Goal: Task Accomplishment & Management: Use online tool/utility

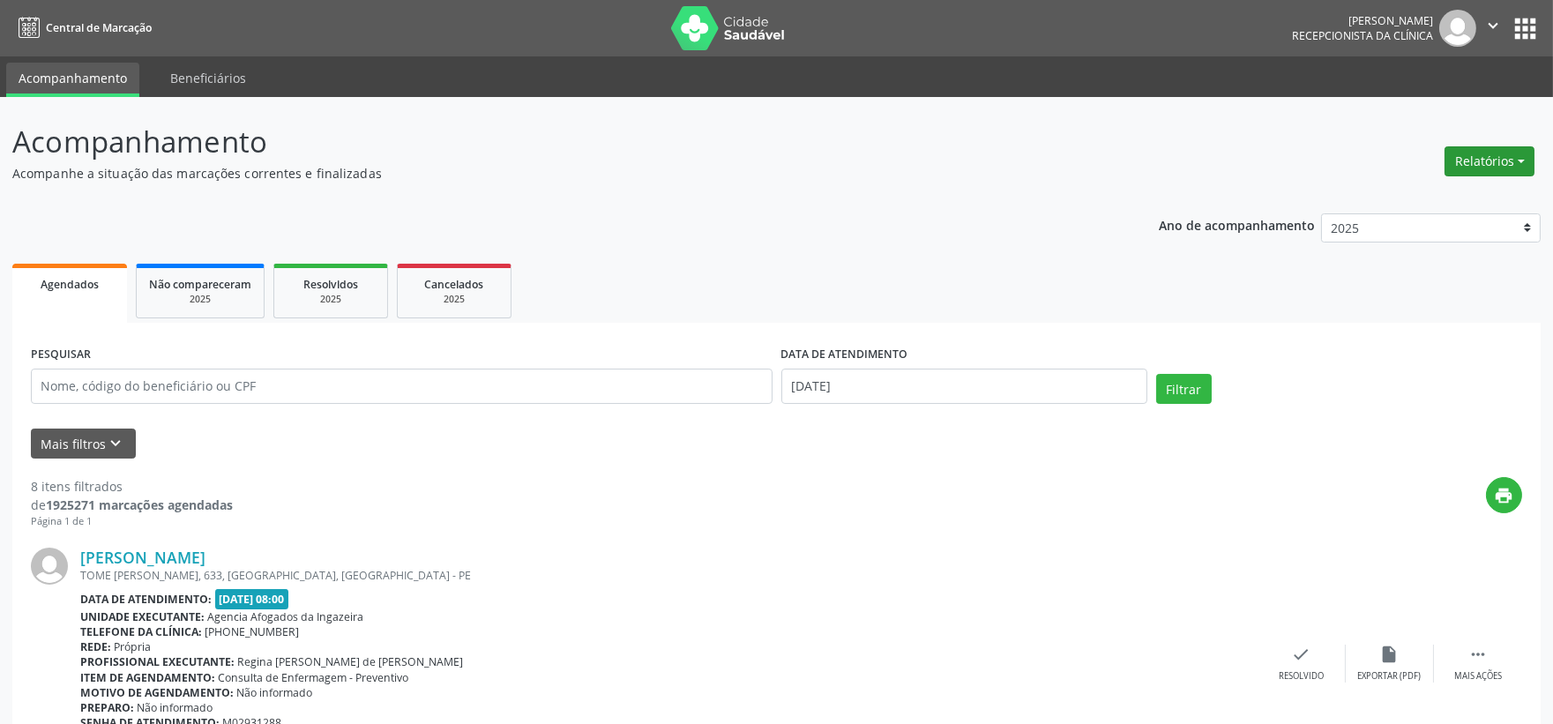
click at [1484, 147] on button "Relatórios" at bounding box center [1490, 161] width 90 height 30
click at [1467, 186] on link "Agendamentos" at bounding box center [1440, 198] width 190 height 25
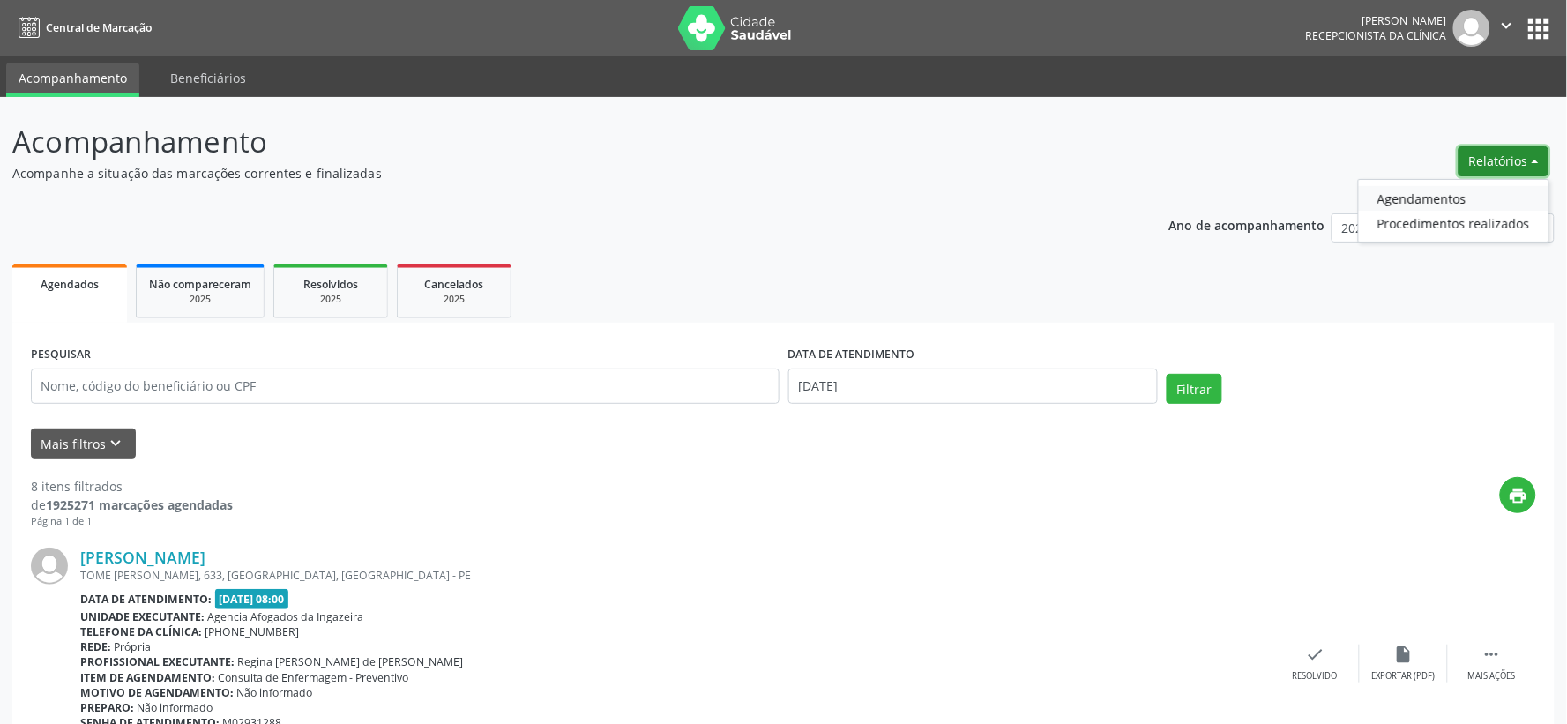
select select "8"
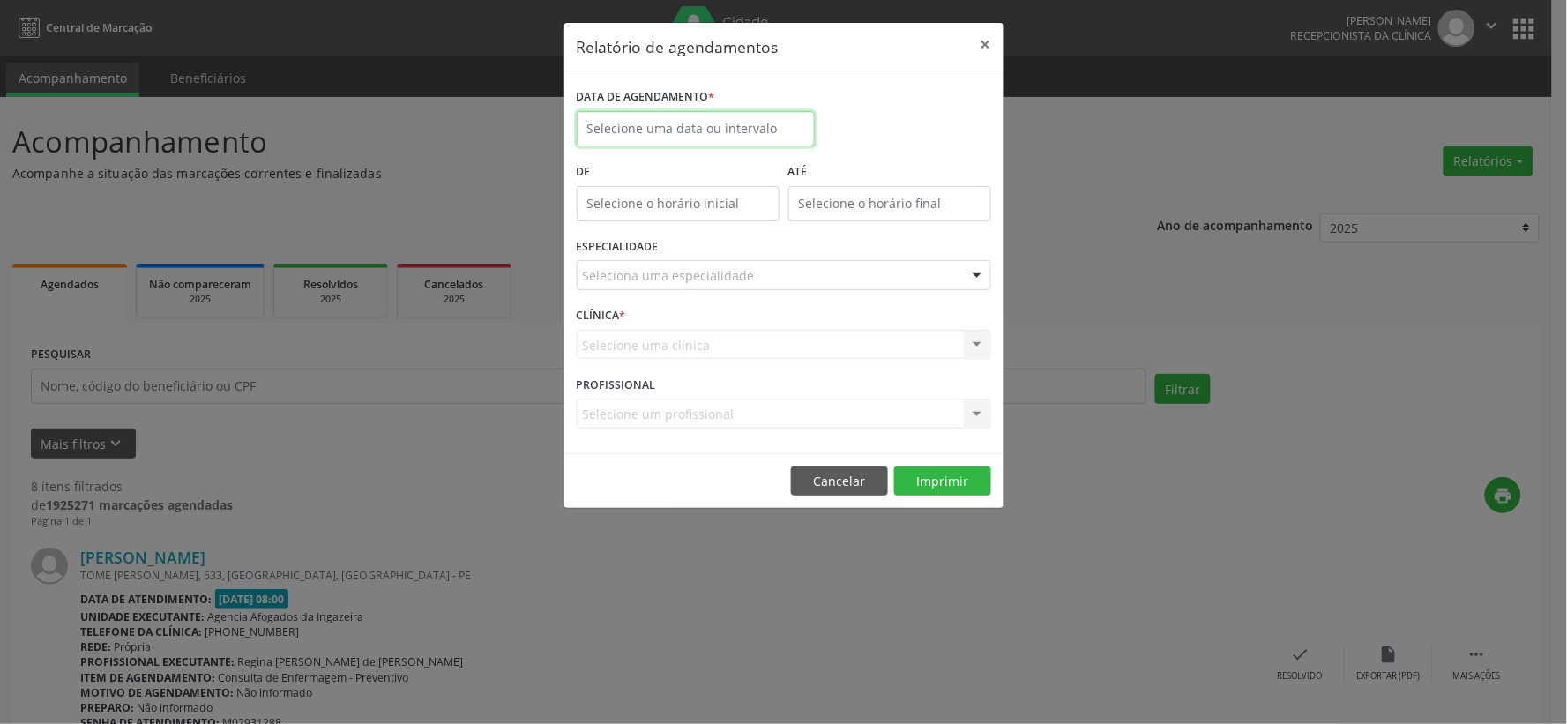
click at [735, 132] on input "text" at bounding box center [696, 128] width 238 height 35
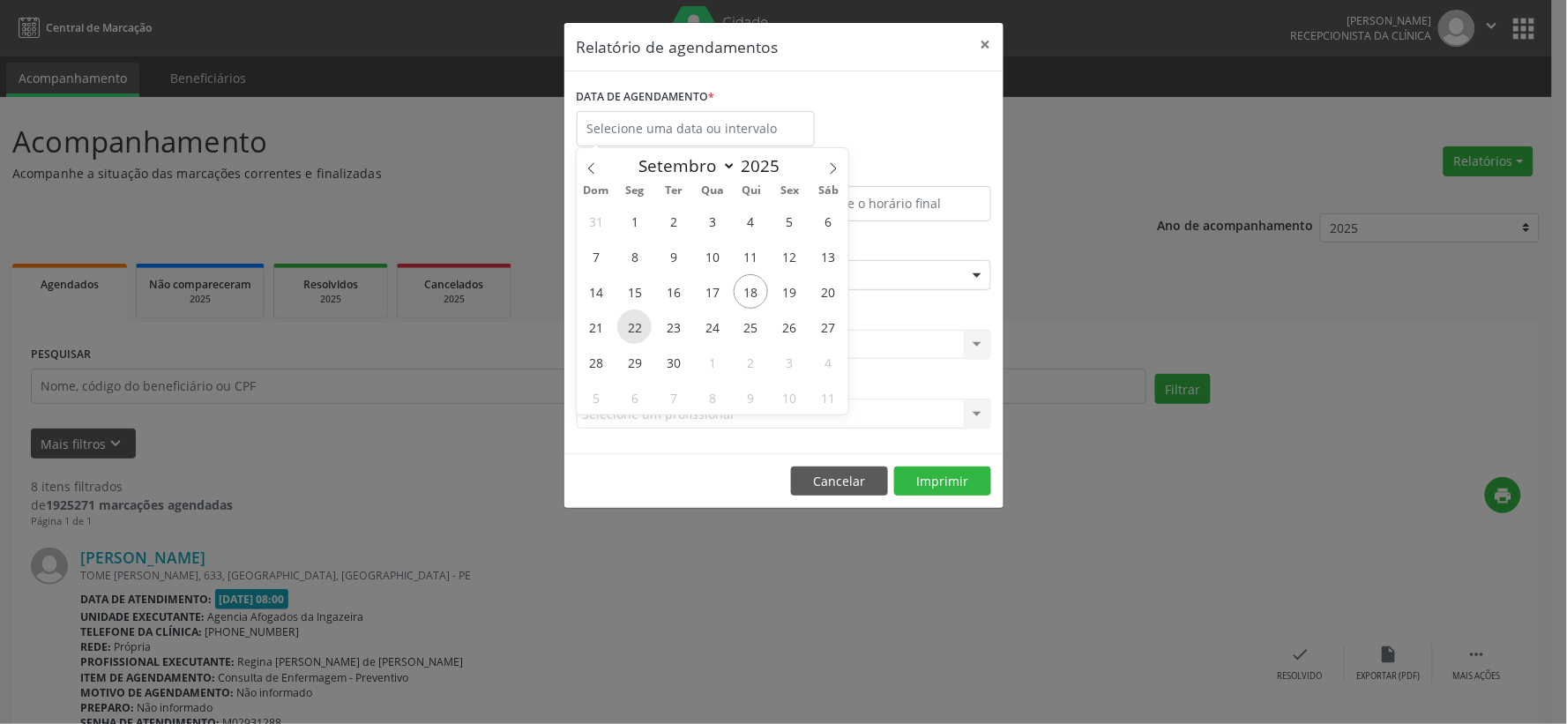
click at [628, 323] on span "22" at bounding box center [634, 327] width 34 height 34
type input "22/09/2025"
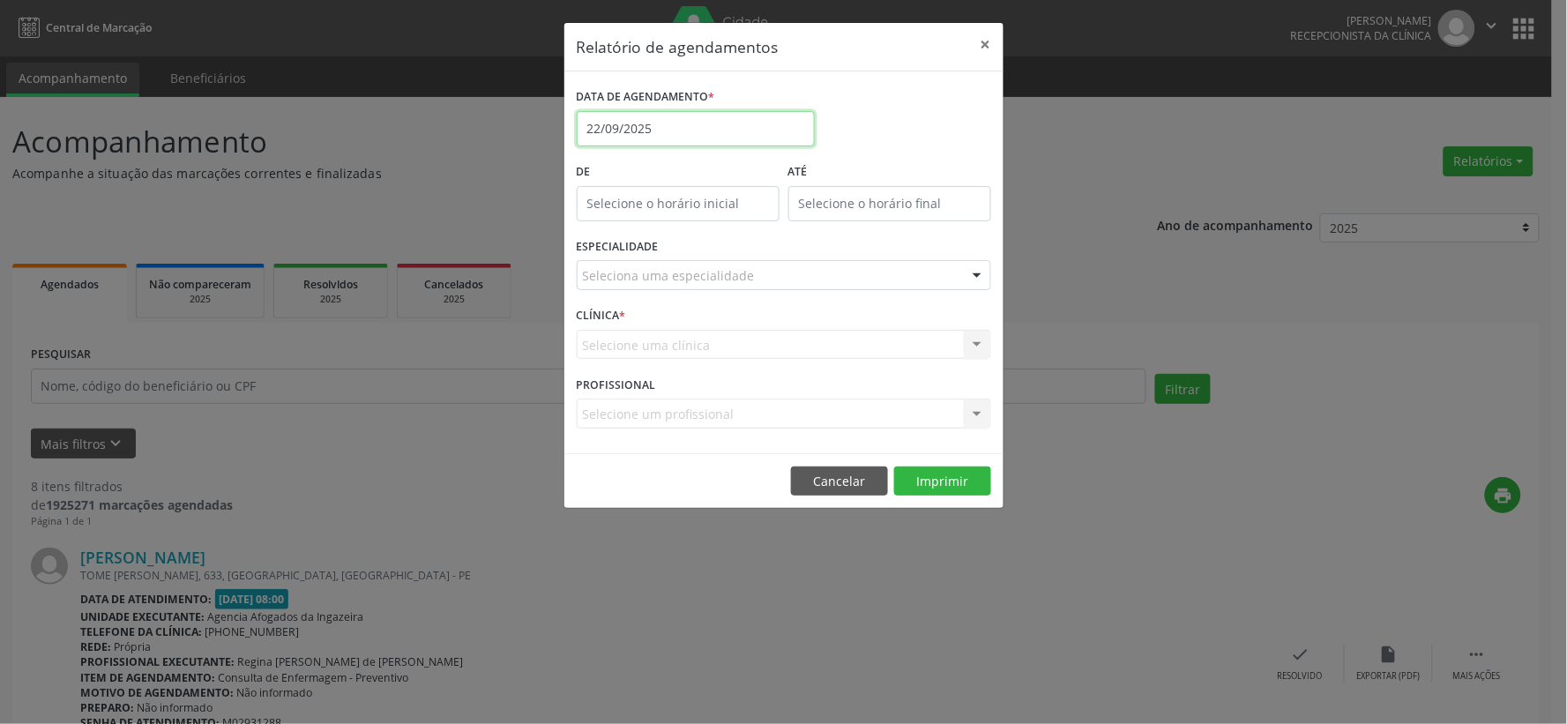
click at [663, 137] on input "22/09/2025" at bounding box center [696, 128] width 238 height 35
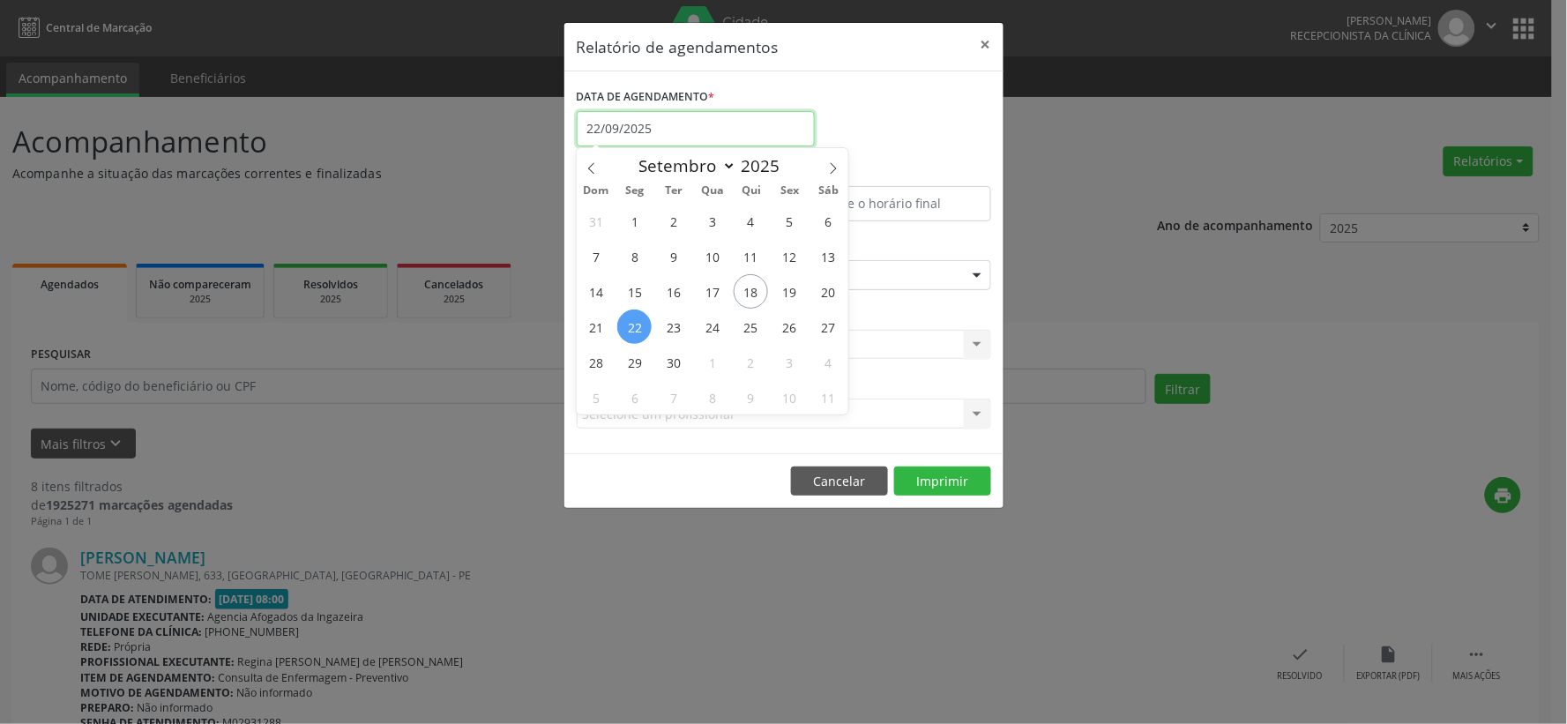
click at [663, 137] on input "22/09/2025" at bounding box center [696, 128] width 238 height 35
click at [939, 273] on div "Seleciona uma especialidade" at bounding box center [784, 275] width 415 height 30
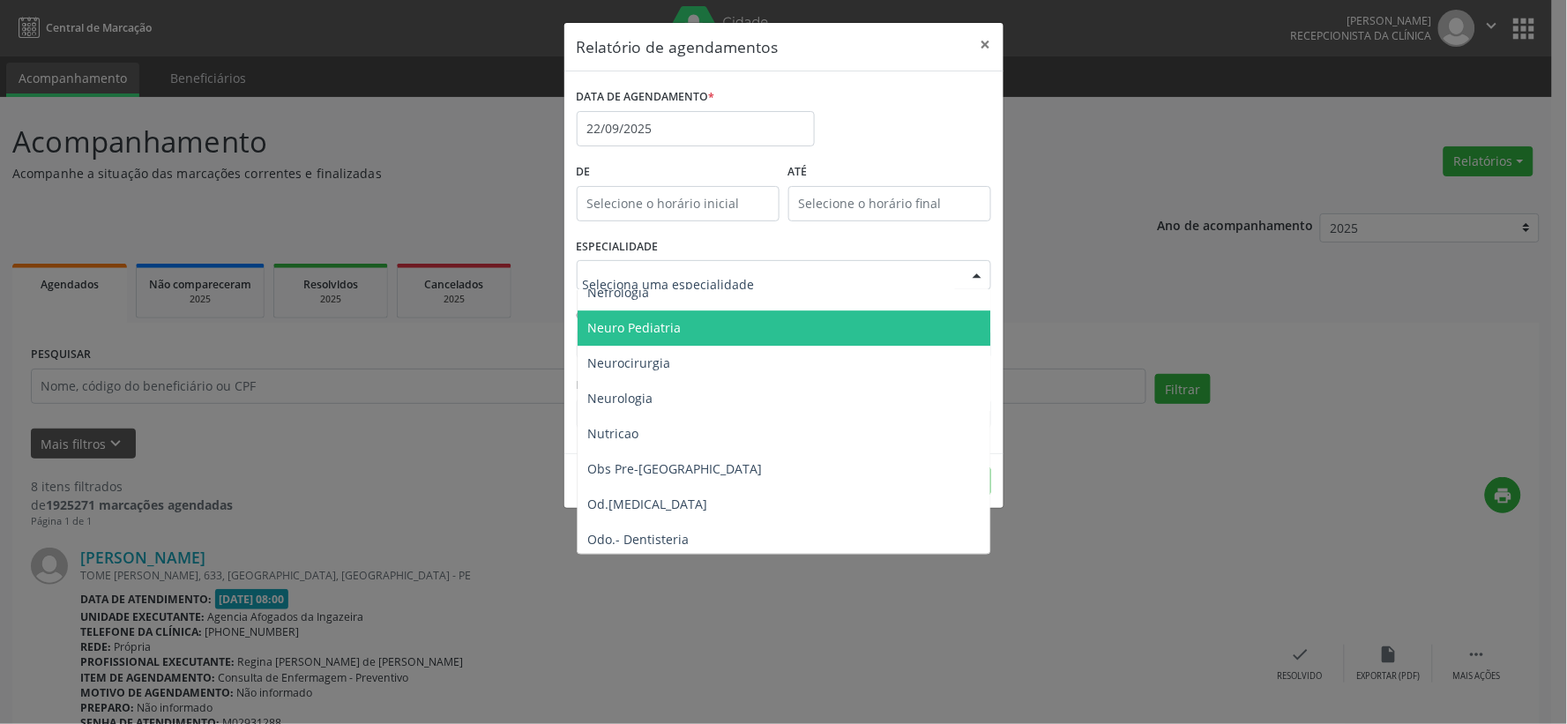
scroll to position [1764, 0]
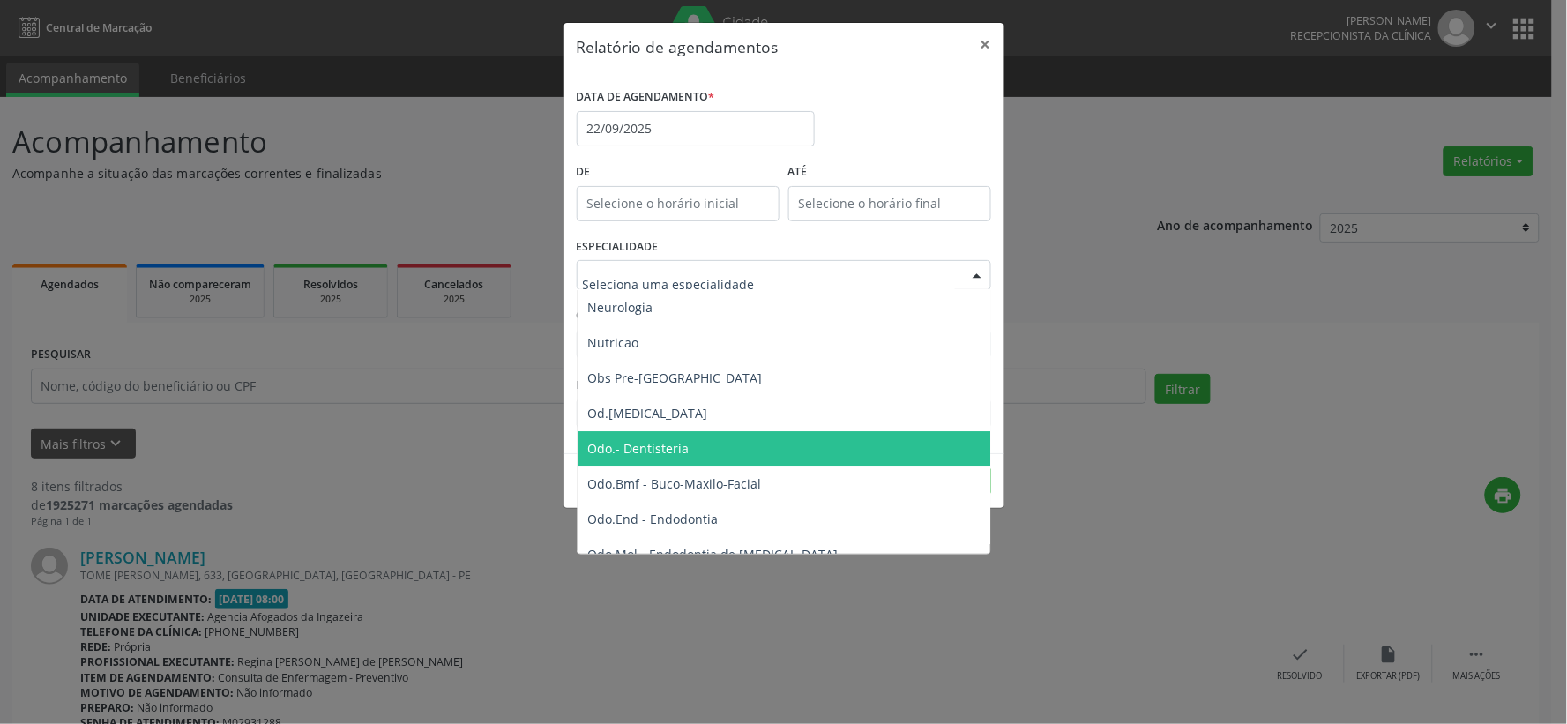
click at [736, 437] on span "Odo.- Dentisteria" at bounding box center [785, 448] width 415 height 35
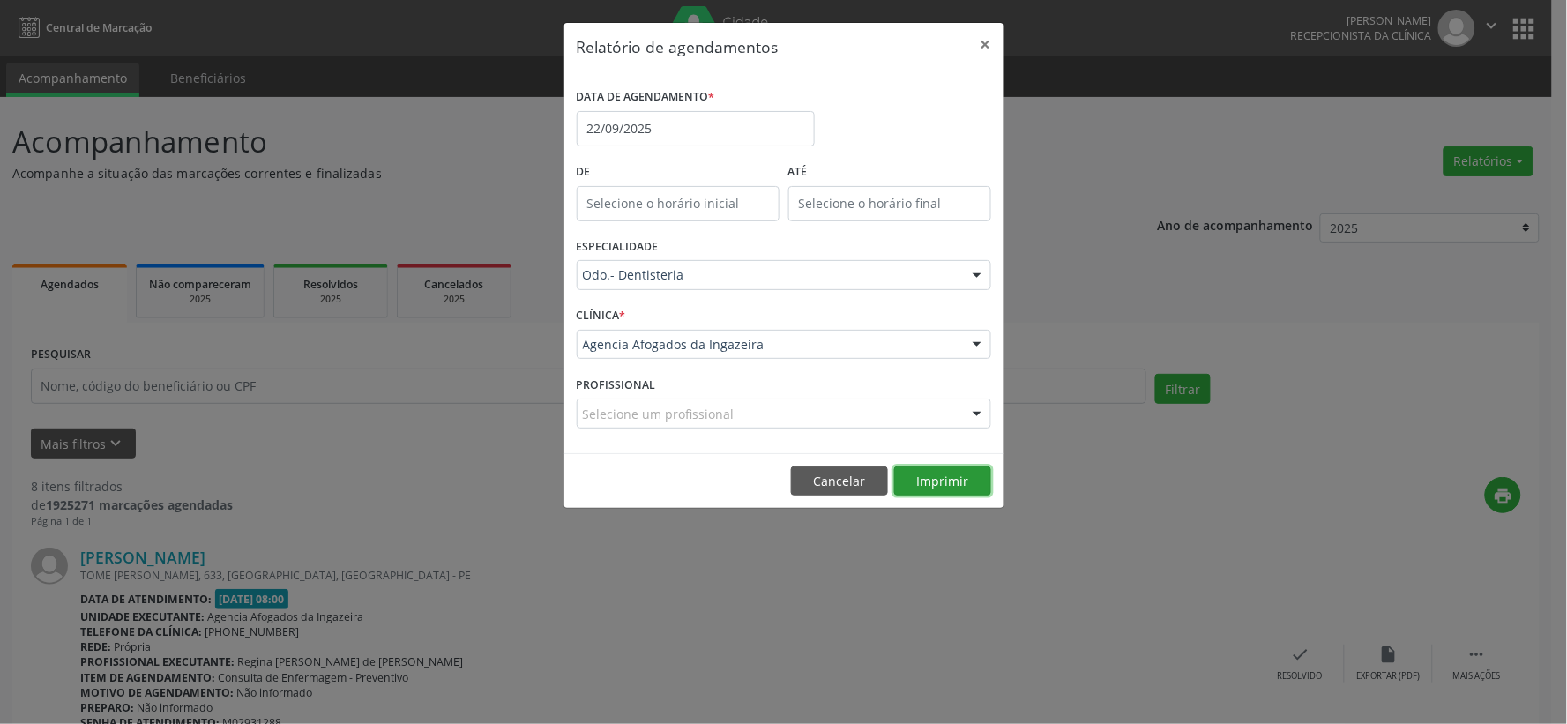
click at [916, 489] on button "Imprimir" at bounding box center [942, 482] width 97 height 30
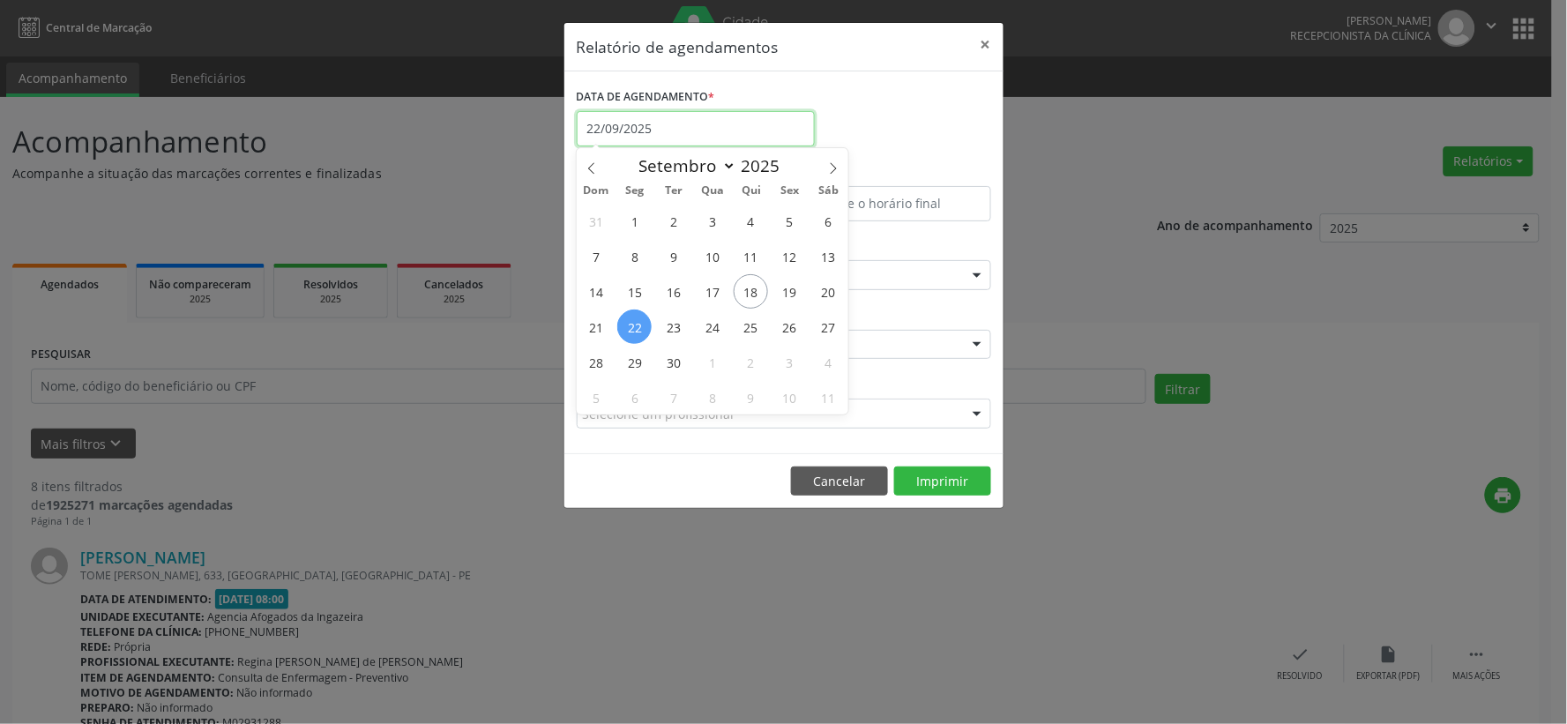
click at [624, 118] on input "22/09/2025" at bounding box center [696, 128] width 238 height 35
click at [668, 365] on span "30" at bounding box center [673, 362] width 34 height 34
type input "[DATE]"
click at [668, 365] on span "30" at bounding box center [673, 362] width 34 height 34
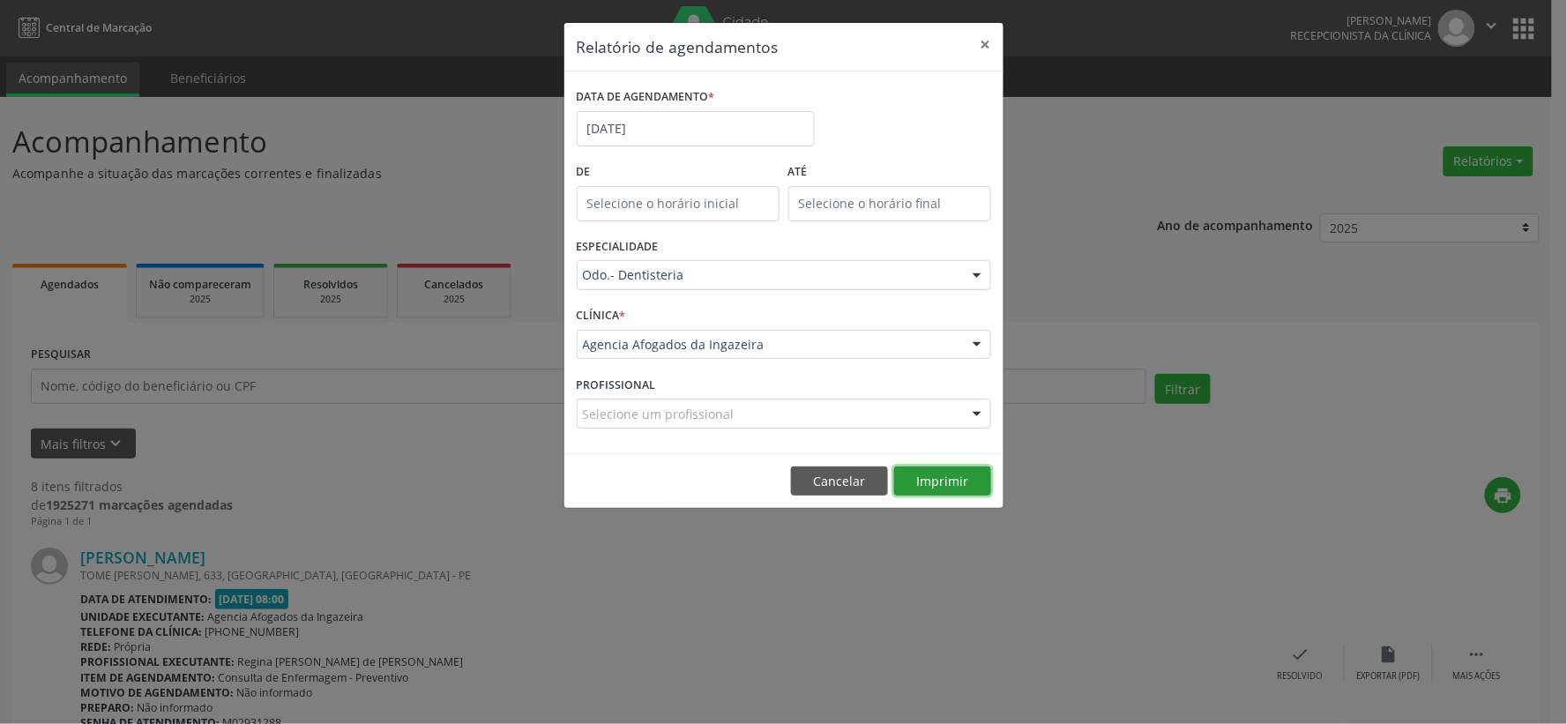
click at [914, 482] on button "Imprimir" at bounding box center [942, 482] width 97 height 30
